Goal: Task Accomplishment & Management: Manage account settings

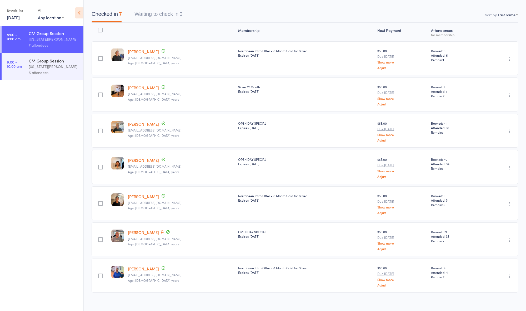
click at [47, 66] on div "[US_STATE][PERSON_NAME]" at bounding box center [54, 66] width 50 height 6
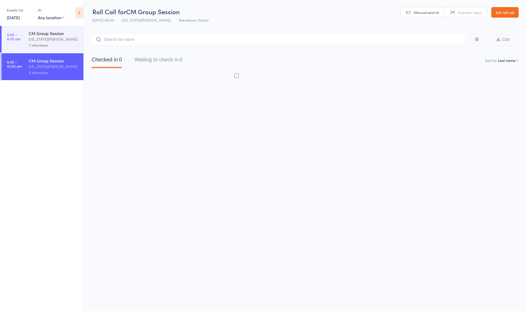
scroll to position [3, 0]
click at [42, 61] on div "CM Group Session" at bounding box center [54, 61] width 50 height 6
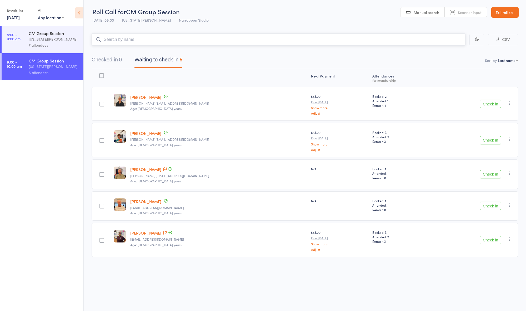
click at [126, 35] on input "search" at bounding box center [279, 39] width 374 height 12
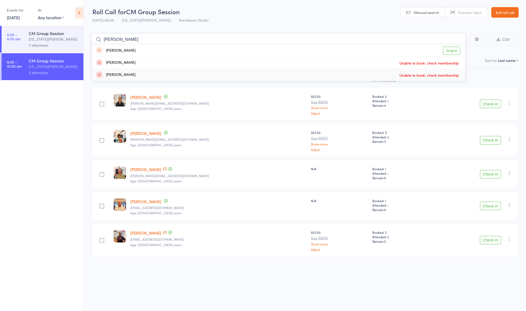
type input "[PERSON_NAME]"
click at [125, 71] on div "Jill Sherlock Unable to book: check membership" at bounding box center [279, 75] width 374 height 12
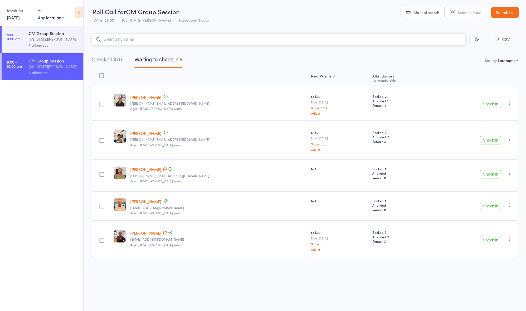
scroll to position [3, 0]
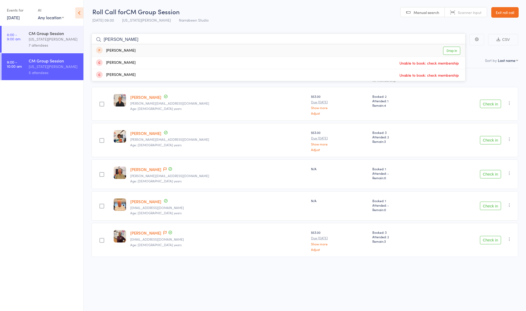
type input "[PERSON_NAME]"
drag, startPoint x: 141, startPoint y: 36, endPoint x: 119, endPoint y: 73, distance: 42.7
click at [119, 73] on div "[PERSON_NAME]" at bounding box center [115, 75] width 39 height 6
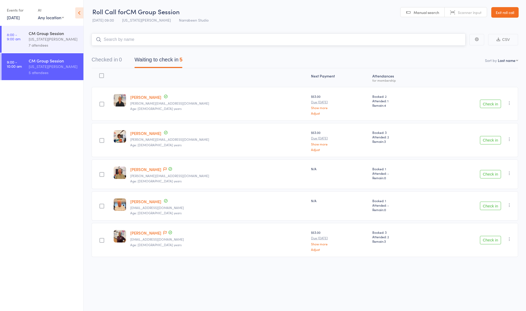
scroll to position [3, 0]
click at [78, 13] on icon at bounding box center [79, 12] width 8 height 11
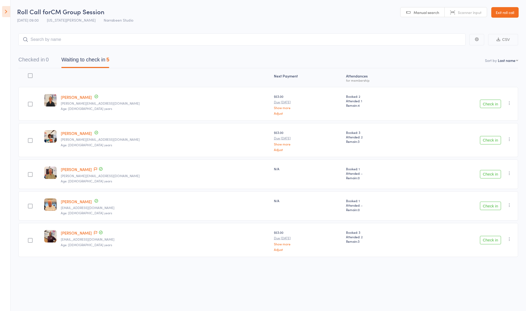
click at [4, 11] on icon at bounding box center [6, 11] width 8 height 11
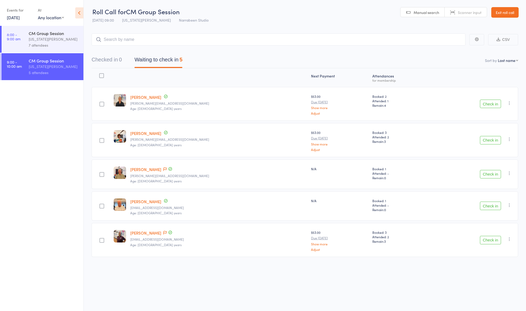
click at [44, 73] on div "5 attendees" at bounding box center [54, 73] width 50 height 6
click at [140, 38] on input "search" at bounding box center [279, 39] width 374 height 12
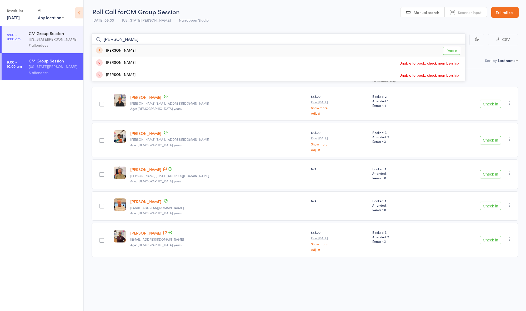
type input "[PERSON_NAME]"
drag, startPoint x: 105, startPoint y: 45, endPoint x: 120, endPoint y: 71, distance: 30.3
click at [120, 72] on div "[PERSON_NAME]" at bounding box center [115, 75] width 39 height 6
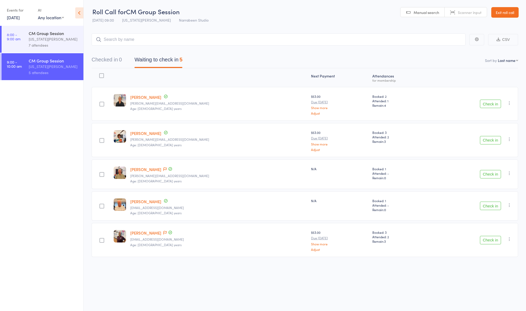
click at [512, 11] on link "Exit roll call" at bounding box center [505, 12] width 27 height 11
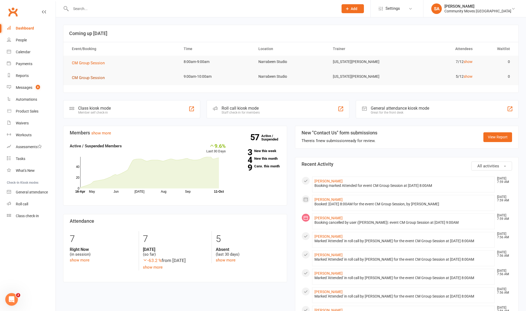
scroll to position [0, 0]
click at [93, 76] on span "CM Group Session" at bounding box center [88, 77] width 33 height 5
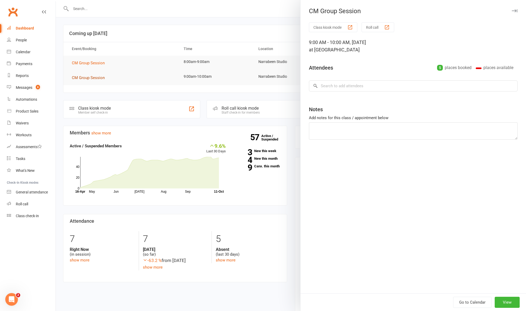
scroll to position [0, 0]
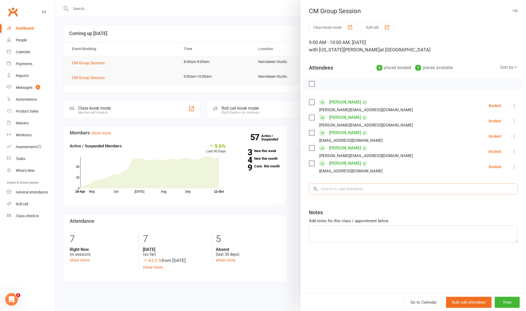
click at [349, 193] on input "search" at bounding box center [413, 188] width 209 height 11
type input "[PERSON_NAME]"
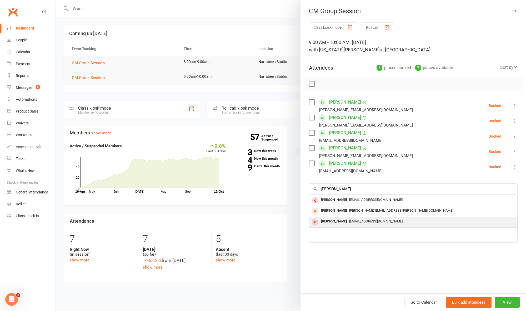
drag, startPoint x: 349, startPoint y: 193, endPoint x: 334, endPoint y: 221, distance: 31.9
click at [334, 221] on div "[PERSON_NAME]" at bounding box center [334, 221] width 30 height 8
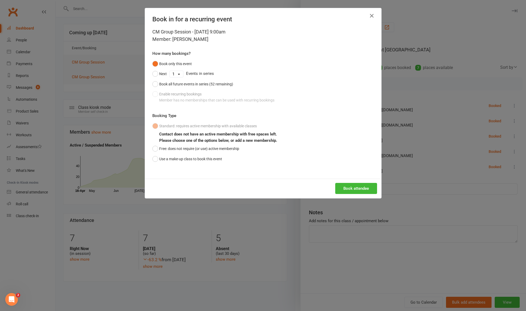
scroll to position [1, 0]
click at [156, 148] on button "Free: does not require (or use) active membership" at bounding box center [195, 148] width 87 height 10
click at [350, 186] on button "Book attendee" at bounding box center [356, 188] width 42 height 11
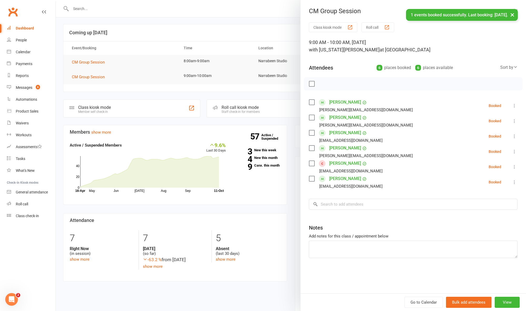
click at [515, 166] on icon at bounding box center [514, 166] width 5 height 5
click at [482, 197] on link "Check in" at bounding box center [487, 198] width 62 height 11
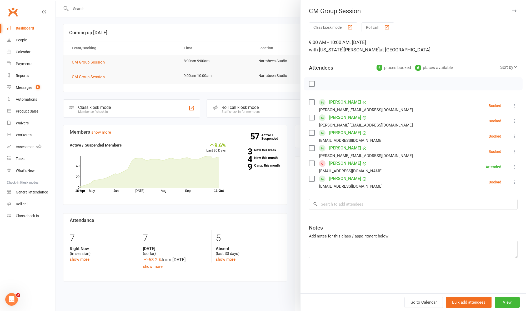
click at [514, 182] on icon at bounding box center [514, 181] width 5 height 5
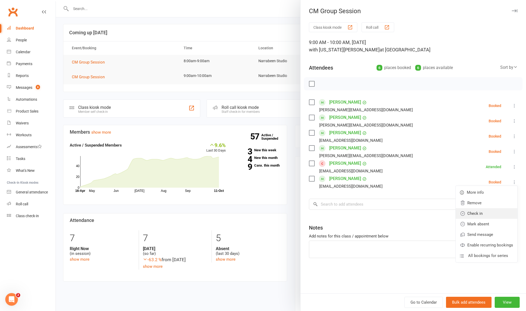
click at [480, 214] on link "Check in" at bounding box center [487, 213] width 62 height 11
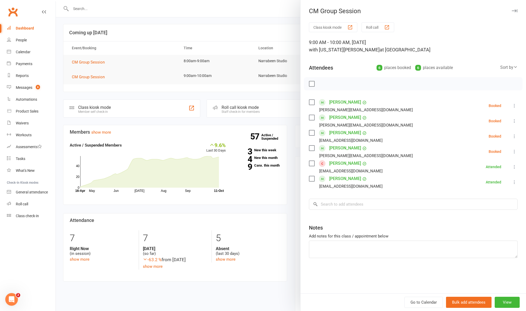
click at [514, 150] on icon at bounding box center [514, 151] width 5 height 5
click at [486, 183] on link "Check in" at bounding box center [487, 182] width 62 height 11
click at [513, 137] on icon at bounding box center [514, 135] width 5 height 5
click at [479, 166] on link "Check in" at bounding box center [487, 167] width 62 height 11
click at [515, 121] on icon at bounding box center [514, 120] width 5 height 5
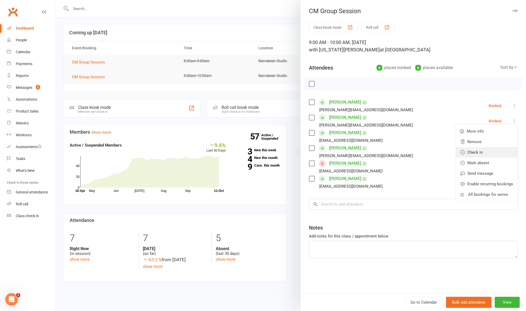
click at [482, 150] on link "Check in" at bounding box center [487, 152] width 62 height 11
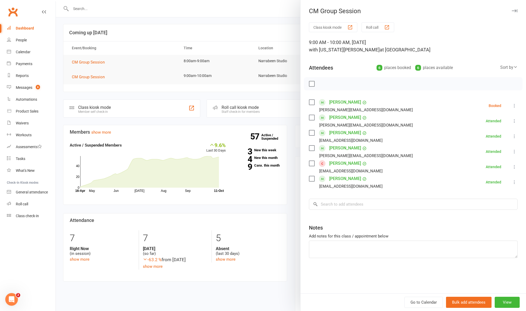
click at [516, 104] on icon at bounding box center [514, 105] width 5 height 5
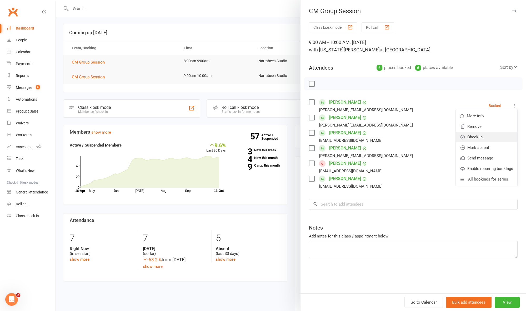
click at [487, 136] on link "Check in" at bounding box center [487, 137] width 62 height 11
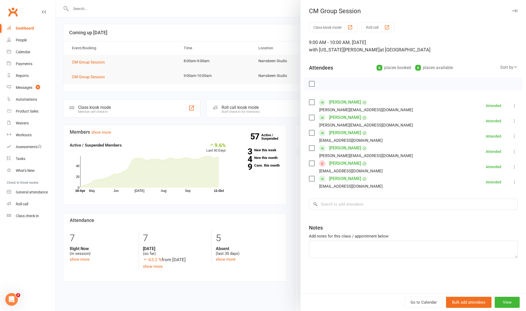
scroll to position [1, 0]
click at [19, 85] on div "Messages" at bounding box center [24, 87] width 17 height 4
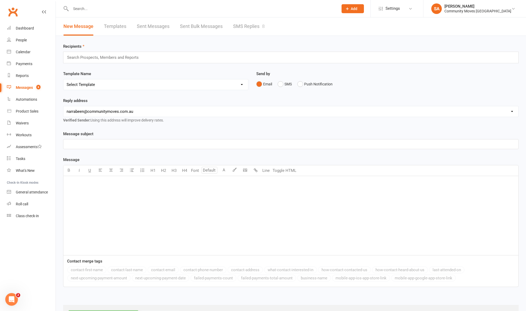
click at [247, 24] on link "SMS Replies 8" at bounding box center [249, 26] width 32 height 18
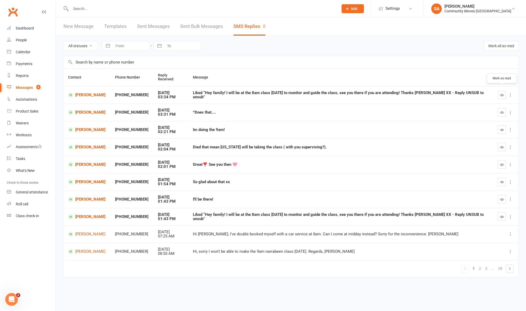
click at [503, 93] on icon "button" at bounding box center [502, 95] width 4 height 4
click at [499, 212] on button "button" at bounding box center [502, 216] width 8 height 8
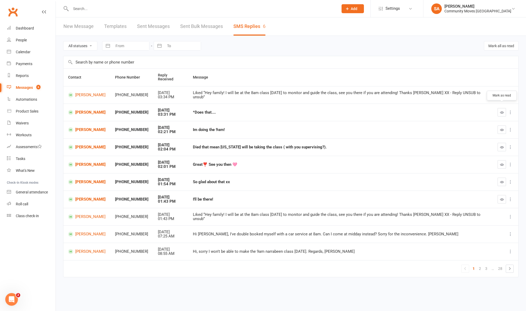
click at [500, 110] on icon "button" at bounding box center [502, 112] width 4 height 4
click at [501, 128] on icon "button" at bounding box center [502, 130] width 4 height 4
click at [501, 145] on icon "button" at bounding box center [502, 147] width 4 height 4
click at [503, 162] on icon "button" at bounding box center [502, 164] width 4 height 4
click at [502, 180] on icon "button" at bounding box center [502, 182] width 4 height 4
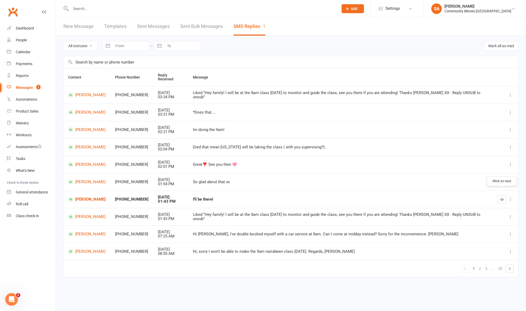
click at [502, 197] on icon "button" at bounding box center [502, 199] width 4 height 4
